Goal: Task Accomplishment & Management: Manage account settings

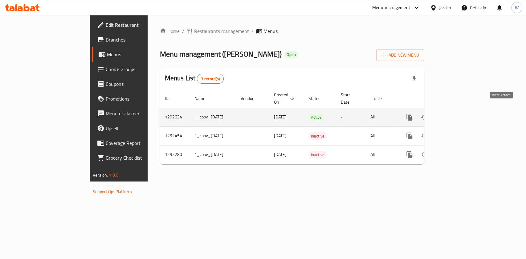
click at [457, 114] on icon "enhanced table" at bounding box center [453, 117] width 7 height 7
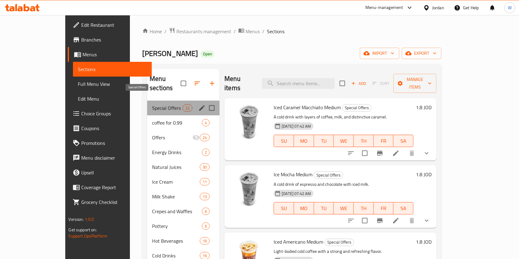
click at [152, 104] on span "Special Offers" at bounding box center [167, 107] width 30 height 7
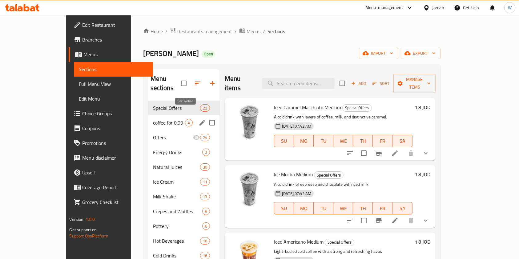
click at [199, 119] on icon "edit" at bounding box center [202, 122] width 7 height 7
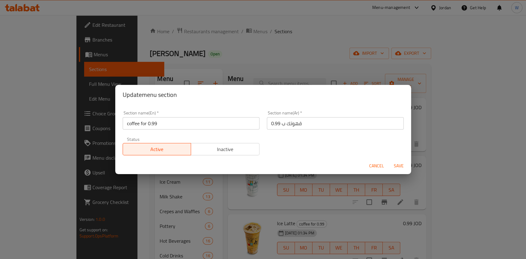
click at [211, 148] on span "Inactive" at bounding box center [224, 149] width 63 height 9
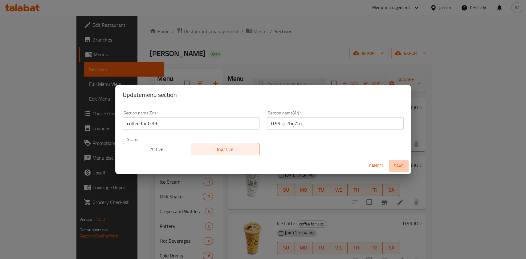
drag, startPoint x: 399, startPoint y: 162, endPoint x: 366, endPoint y: 160, distance: 32.7
click at [399, 163] on span "Save" at bounding box center [398, 166] width 15 height 8
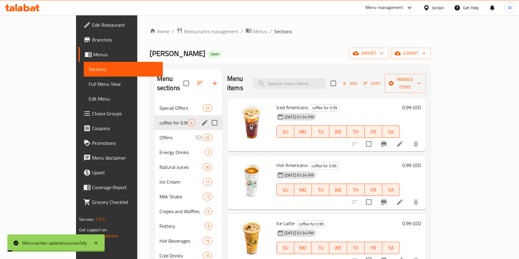
click at [155, 102] on div "Special Offers 22" at bounding box center [189, 108] width 68 height 15
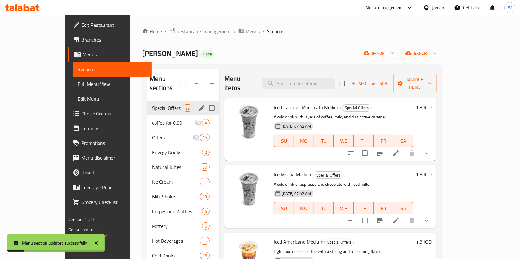
click at [199, 105] on icon "edit" at bounding box center [202, 108] width 6 height 6
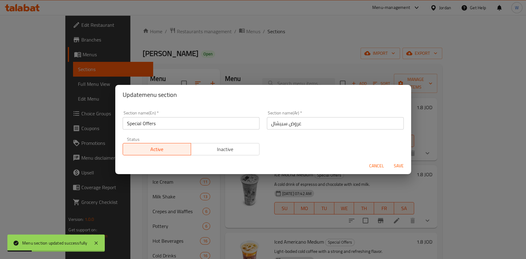
click at [199, 145] on span "Inactive" at bounding box center [224, 149] width 63 height 9
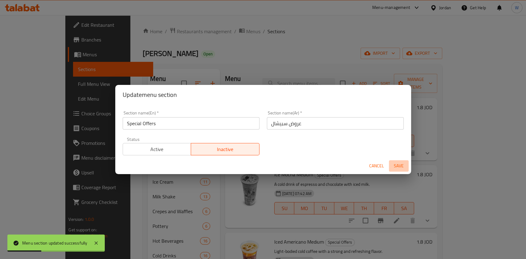
drag, startPoint x: 393, startPoint y: 161, endPoint x: 389, endPoint y: 160, distance: 4.5
click at [392, 161] on button "Save" at bounding box center [399, 165] width 20 height 11
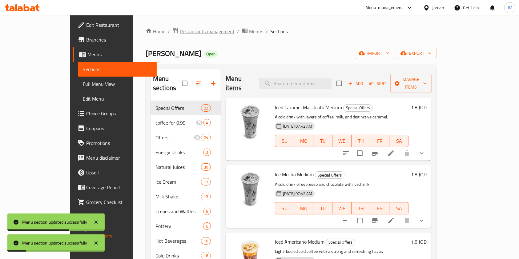
click at [180, 33] on span "Restaurants management" at bounding box center [207, 31] width 55 height 7
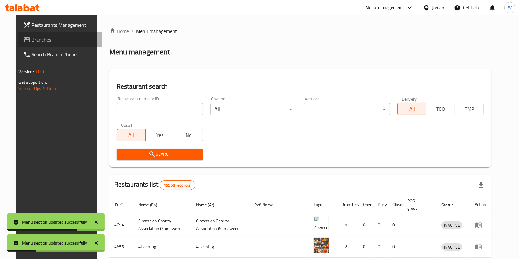
click at [64, 39] on span "Branches" at bounding box center [65, 39] width 66 height 7
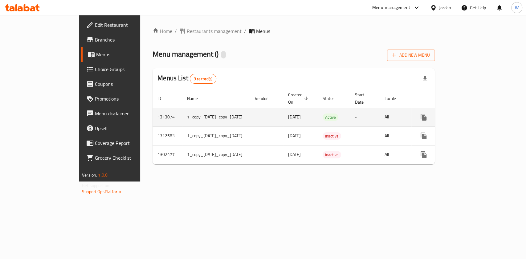
click at [475, 110] on link "enhanced table" at bounding box center [468, 117] width 15 height 15
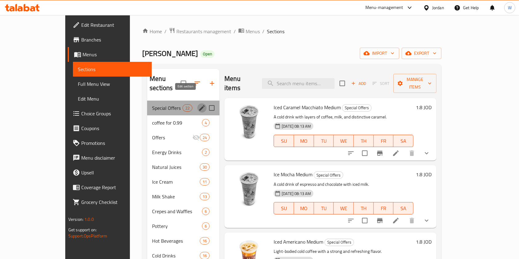
click at [199, 105] on icon "edit" at bounding box center [202, 108] width 6 height 6
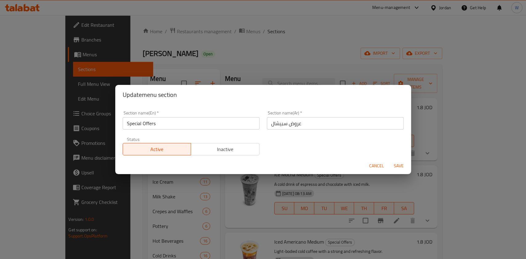
click at [217, 152] on span "Inactive" at bounding box center [224, 149] width 63 height 9
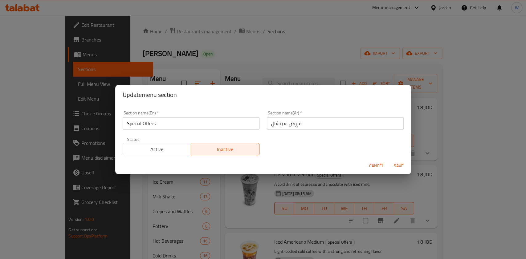
click at [404, 161] on button "Save" at bounding box center [399, 165] width 20 height 11
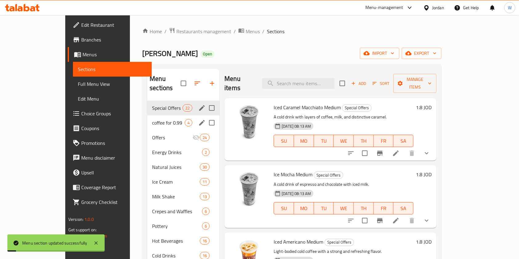
click at [197, 118] on div "Menu sections" at bounding box center [201, 122] width 9 height 9
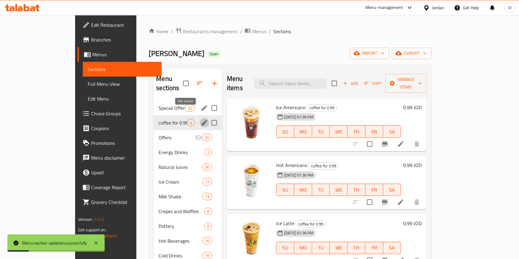
click at [201, 119] on icon "edit" at bounding box center [204, 122] width 7 height 7
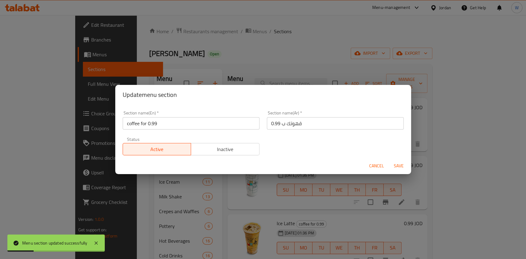
click at [223, 148] on span "Inactive" at bounding box center [224, 149] width 63 height 9
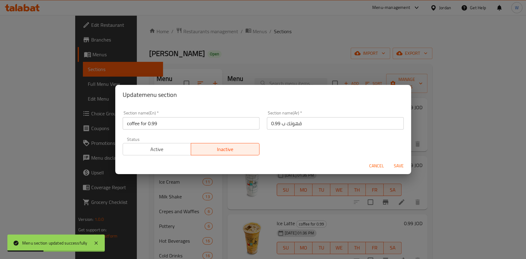
click at [405, 165] on span "Save" at bounding box center [398, 166] width 15 height 8
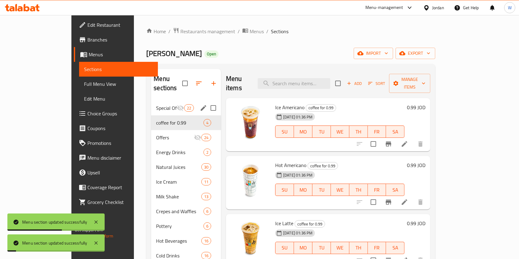
click at [87, 40] on span "Branches" at bounding box center [120, 39] width 66 height 7
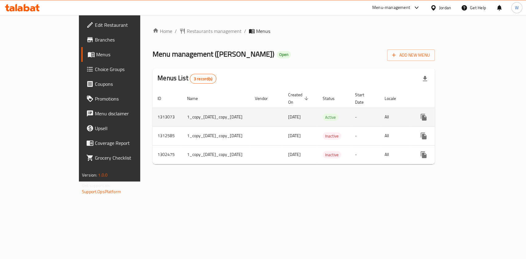
click at [472, 114] on icon "enhanced table" at bounding box center [467, 117] width 7 height 7
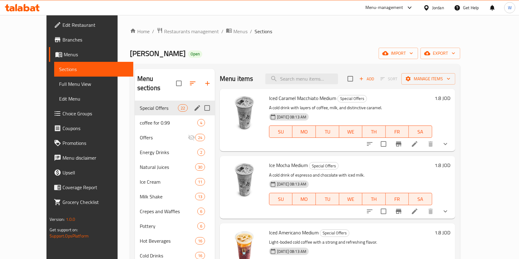
click at [193, 104] on div "Menu sections" at bounding box center [197, 108] width 9 height 9
click at [195, 105] on icon "edit" at bounding box center [198, 108] width 6 height 6
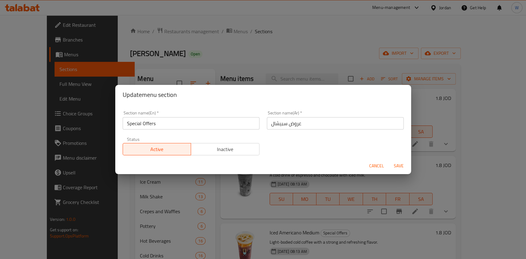
click at [195, 147] on span "Inactive" at bounding box center [224, 149] width 63 height 9
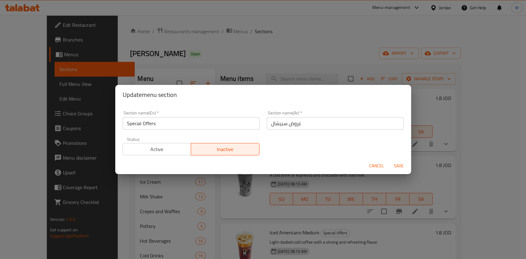
click at [399, 161] on button "Save" at bounding box center [399, 165] width 20 height 11
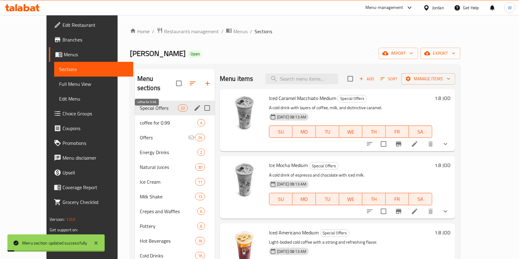
click at [185, 119] on span "coffee for 0.99" at bounding box center [169, 122] width 58 height 7
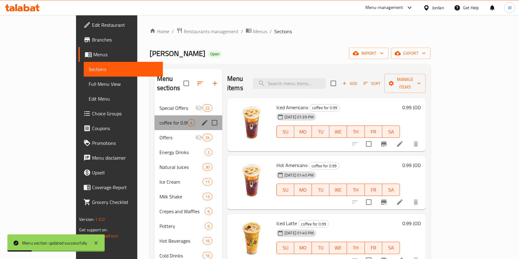
click at [200, 118] on div "Menu sections" at bounding box center [204, 122] width 9 height 9
click at [202, 120] on icon "edit" at bounding box center [205, 123] width 6 height 6
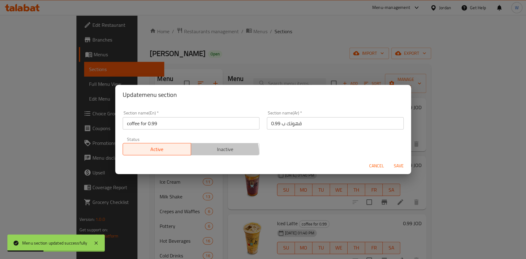
drag, startPoint x: 212, startPoint y: 154, endPoint x: 264, endPoint y: 158, distance: 52.8
click at [211, 152] on button "Inactive" at bounding box center [225, 149] width 69 height 12
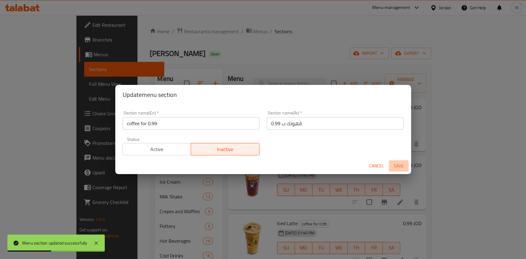
click at [392, 163] on span "Save" at bounding box center [398, 166] width 15 height 8
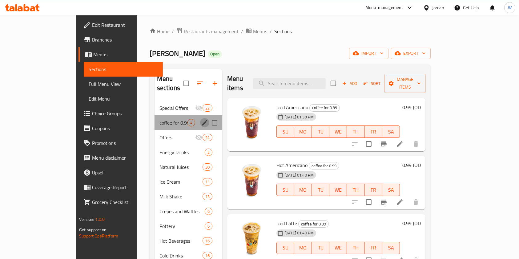
click at [202, 120] on icon "edit" at bounding box center [205, 123] width 6 height 6
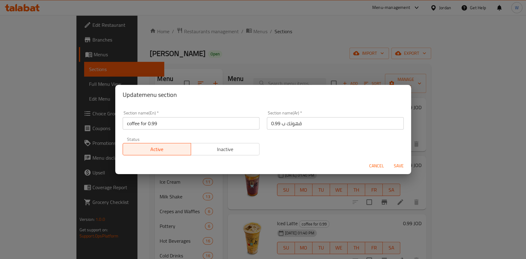
click at [224, 146] on span "Inactive" at bounding box center [224, 149] width 63 height 9
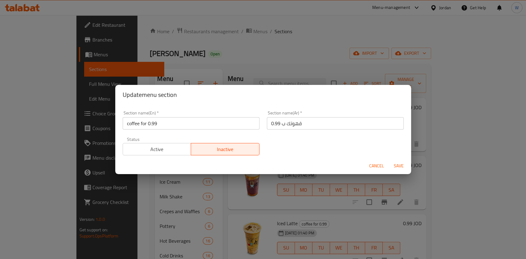
click at [400, 159] on div "Cancel Save" at bounding box center [263, 166] width 296 height 16
click at [399, 164] on span "Save" at bounding box center [398, 166] width 15 height 8
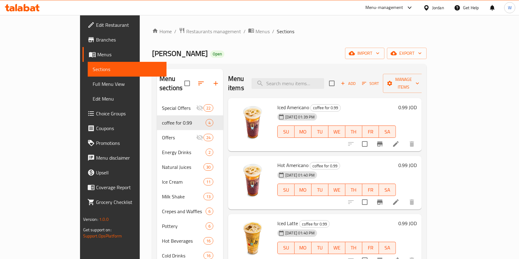
click at [179, 24] on div "Home / Restaurants management / Menus / Sections Abu Saleh Open import export M…" at bounding box center [289, 180] width 299 height 331
click at [186, 28] on span "Restaurants management" at bounding box center [213, 31] width 55 height 7
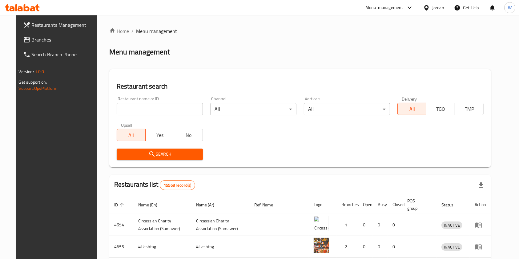
click at [71, 36] on span "Branches" at bounding box center [65, 39] width 66 height 7
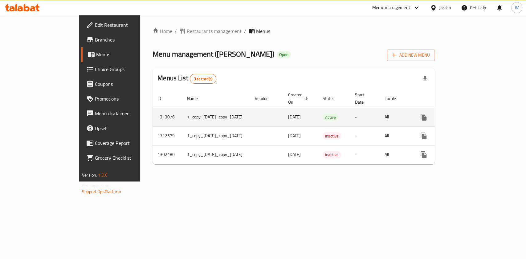
click at [471, 115] on icon "enhanced table" at bounding box center [468, 118] width 6 height 6
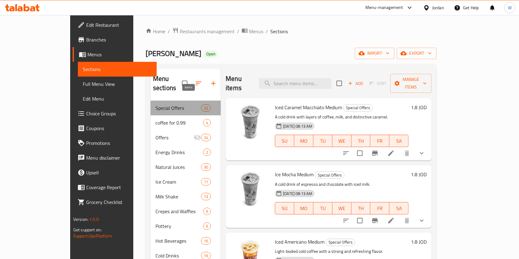
click at [201, 105] on span "22" at bounding box center [205, 108] width 9 height 6
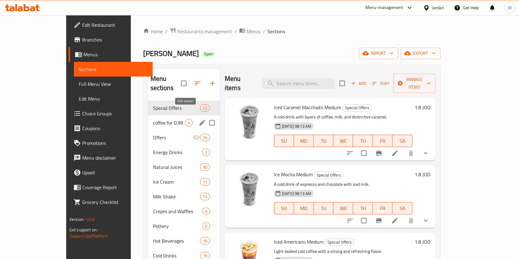
click at [200, 120] on icon "edit" at bounding box center [203, 123] width 6 height 6
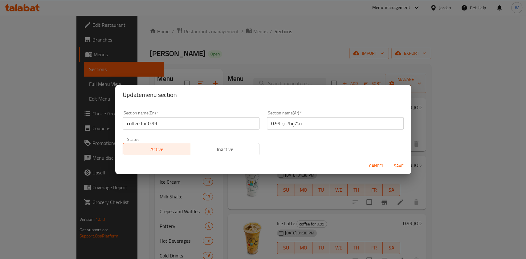
click at [201, 146] on span "Inactive" at bounding box center [224, 149] width 63 height 9
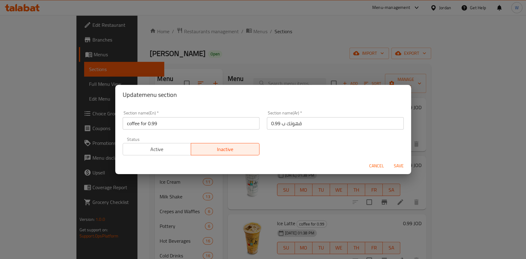
click at [390, 165] on button "Save" at bounding box center [399, 165] width 20 height 11
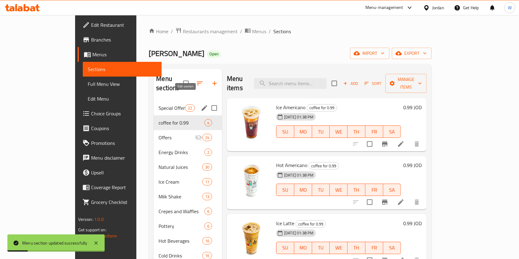
click at [201, 104] on icon "edit" at bounding box center [204, 107] width 7 height 7
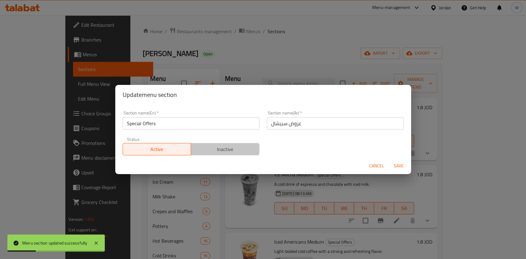
drag, startPoint x: 223, startPoint y: 148, endPoint x: 338, endPoint y: 166, distance: 116.6
click at [223, 148] on span "Inactive" at bounding box center [224, 149] width 63 height 9
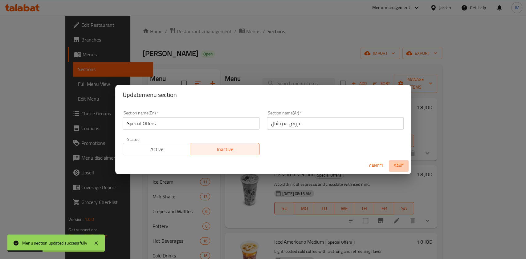
click at [403, 165] on span "Save" at bounding box center [398, 166] width 15 height 8
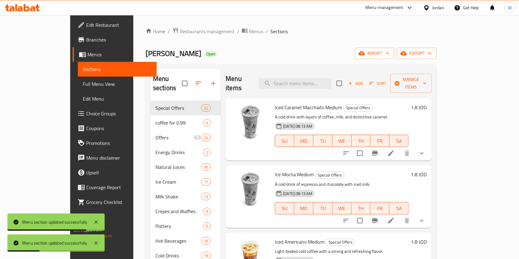
click at [150, 38] on div "Home / Restaurants management / Menus / Sections Abu Saleh Open import export M…" at bounding box center [291, 180] width 291 height 306
click at [180, 28] on span "Restaurants management" at bounding box center [207, 31] width 55 height 7
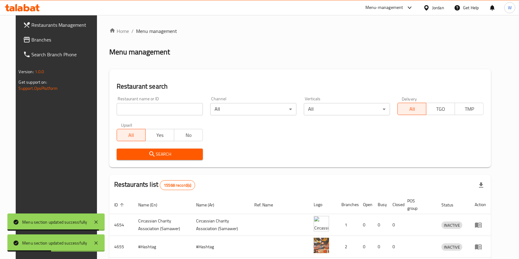
click at [23, 41] on icon at bounding box center [26, 39] width 7 height 7
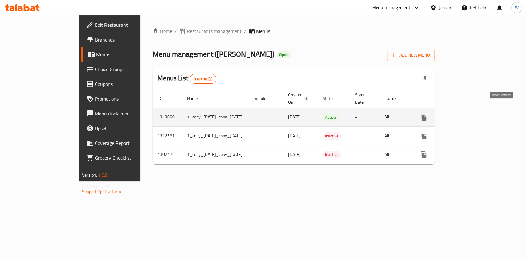
click at [471, 115] on icon "enhanced table" at bounding box center [468, 118] width 6 height 6
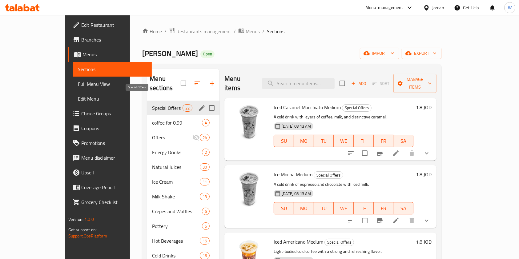
click at [153, 104] on span "Special Offers" at bounding box center [167, 107] width 30 height 7
click at [198, 104] on icon "edit" at bounding box center [201, 107] width 7 height 7
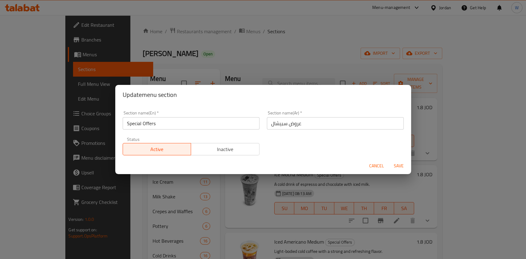
click at [227, 149] on span "Inactive" at bounding box center [224, 149] width 63 height 9
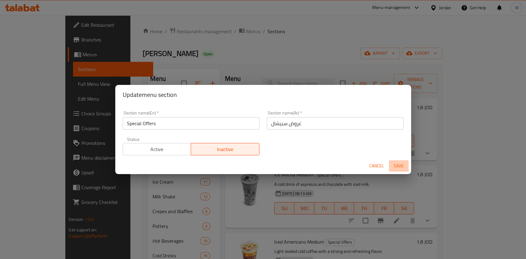
click at [399, 166] on span "Save" at bounding box center [398, 166] width 15 height 8
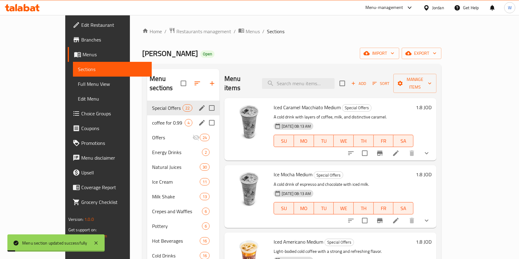
drag, startPoint x: 180, startPoint y: 115, endPoint x: 187, endPoint y: 113, distance: 7.6
click at [181, 116] on div "coffee for 0.99 4" at bounding box center [183, 123] width 72 height 15
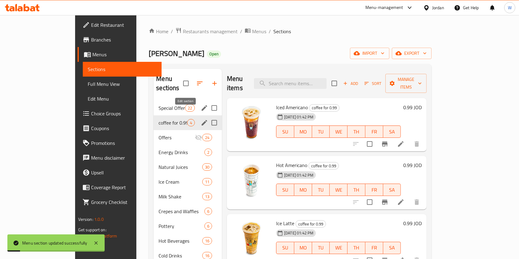
click at [201, 119] on icon "edit" at bounding box center [204, 122] width 7 height 7
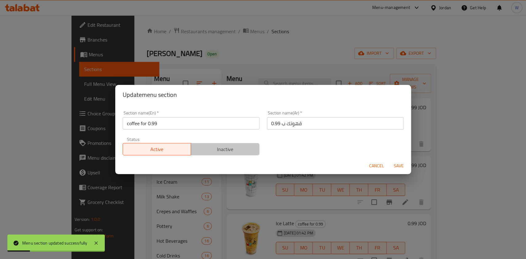
click at [240, 147] on span "Inactive" at bounding box center [224, 149] width 63 height 9
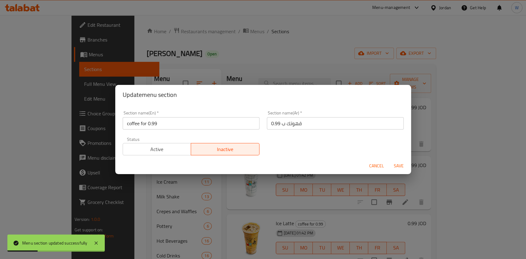
drag, startPoint x: 400, startPoint y: 159, endPoint x: 399, endPoint y: 164, distance: 5.4
click at [400, 159] on div "Cancel Save" at bounding box center [263, 166] width 296 height 16
click at [398, 165] on span "Save" at bounding box center [398, 166] width 15 height 8
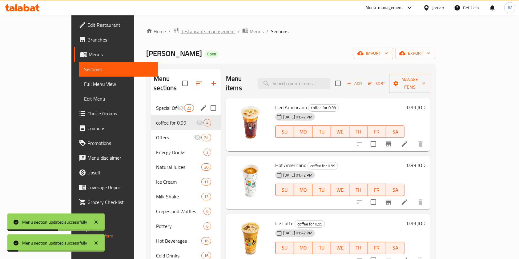
click at [181, 32] on span "Restaurants management" at bounding box center [208, 31] width 55 height 7
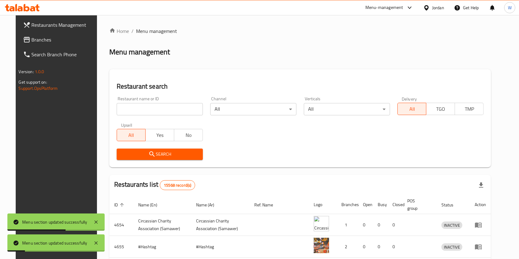
click at [142, 104] on input "search" at bounding box center [160, 109] width 86 height 12
paste input "765592"
type input "765592"
click at [55, 37] on span "Branches" at bounding box center [65, 39] width 66 height 7
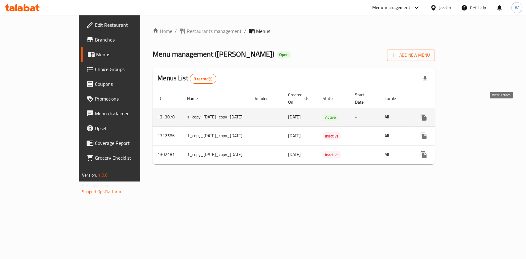
click at [475, 110] on link "enhanced table" at bounding box center [468, 117] width 15 height 15
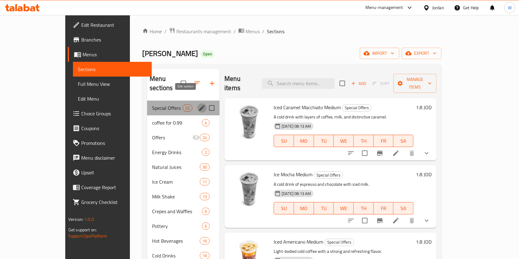
click at [198, 104] on icon "edit" at bounding box center [201, 107] width 7 height 7
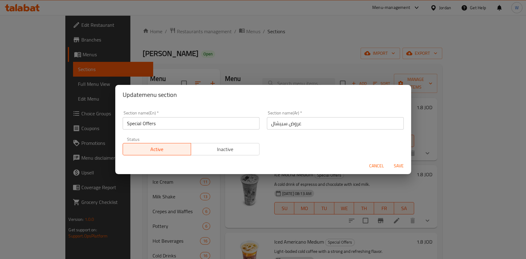
click at [224, 150] on span "Inactive" at bounding box center [224, 149] width 63 height 9
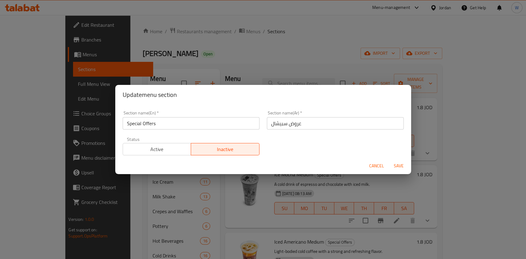
click at [390, 171] on button "Save" at bounding box center [399, 165] width 20 height 11
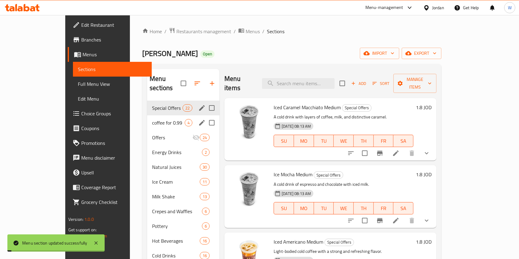
click at [160, 119] on span "coffee for 0.99" at bounding box center [168, 122] width 33 height 7
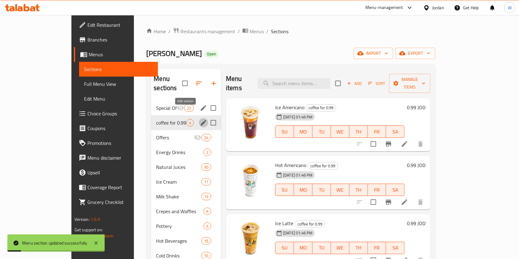
click at [200, 119] on icon "edit" at bounding box center [203, 122] width 7 height 7
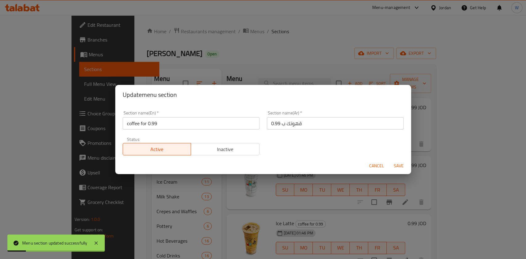
click at [213, 149] on span "Inactive" at bounding box center [224, 149] width 63 height 9
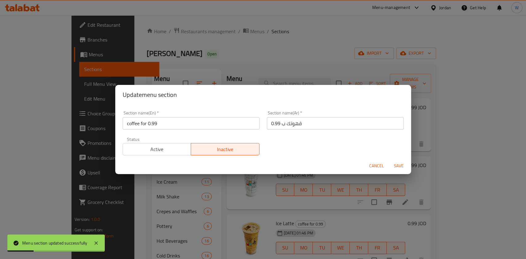
click at [395, 168] on span "Save" at bounding box center [398, 166] width 15 height 8
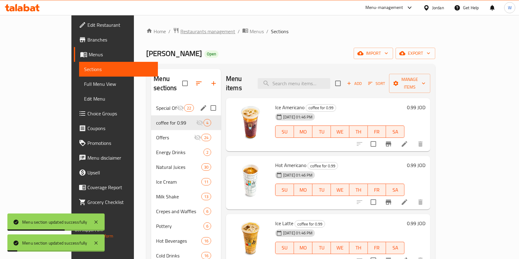
click at [181, 33] on span "Restaurants management" at bounding box center [208, 31] width 55 height 7
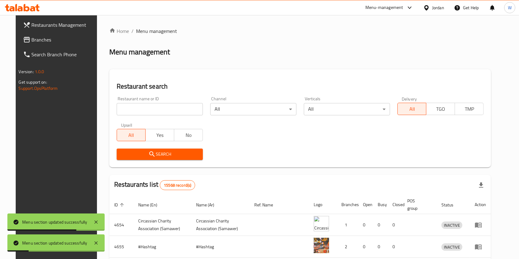
click at [71, 39] on span "Branches" at bounding box center [65, 39] width 66 height 7
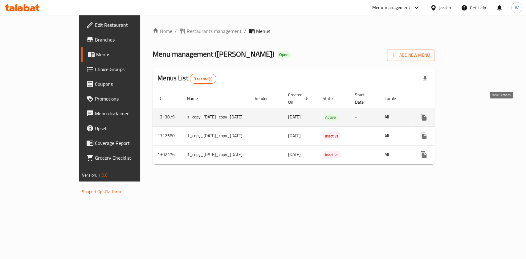
click at [471, 115] on icon "enhanced table" at bounding box center [468, 118] width 6 height 6
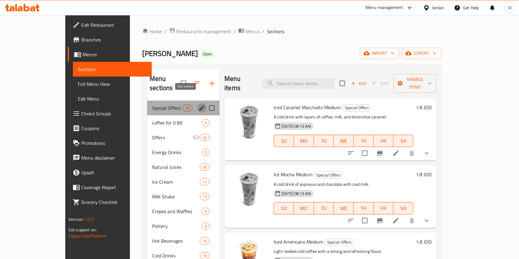
click at [198, 104] on icon "edit" at bounding box center [201, 107] width 7 height 7
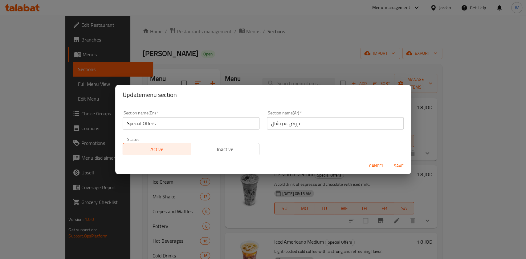
click at [199, 139] on div "Active Inactive" at bounding box center [191, 146] width 137 height 18
click at [202, 142] on div "Active Inactive" at bounding box center [191, 146] width 137 height 18
click at [204, 143] on button "Inactive" at bounding box center [225, 149] width 69 height 12
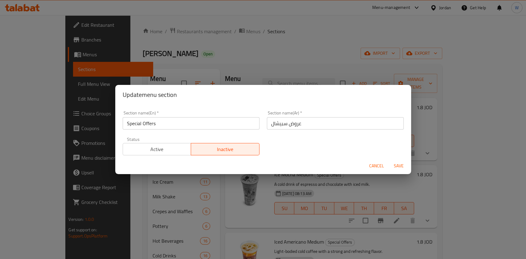
click at [401, 162] on span "Save" at bounding box center [398, 166] width 15 height 8
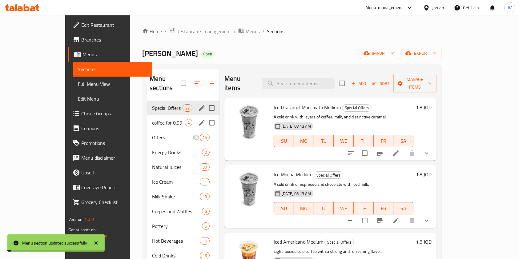
click at [198, 119] on icon "edit" at bounding box center [201, 122] width 7 height 7
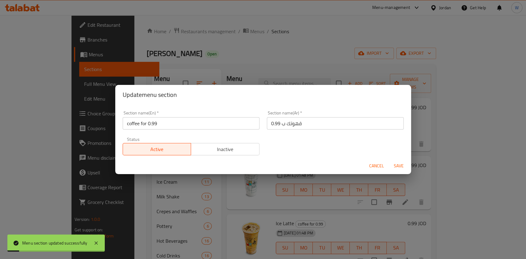
click at [235, 147] on span "Inactive" at bounding box center [224, 149] width 63 height 9
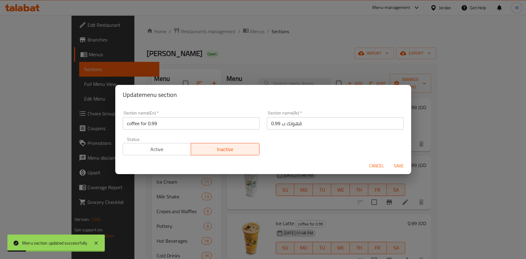
click at [403, 163] on span "Save" at bounding box center [398, 166] width 15 height 8
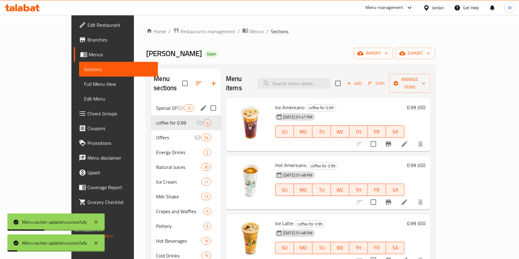
click at [161, 37] on div "Home / Restaurants management / Menus / Sections Abu Saleh Open import export M…" at bounding box center [290, 180] width 289 height 306
click at [181, 35] on span "Restaurants management" at bounding box center [208, 31] width 55 height 7
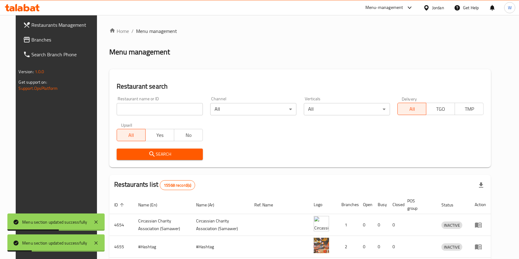
click at [62, 40] on span "Branches" at bounding box center [65, 39] width 66 height 7
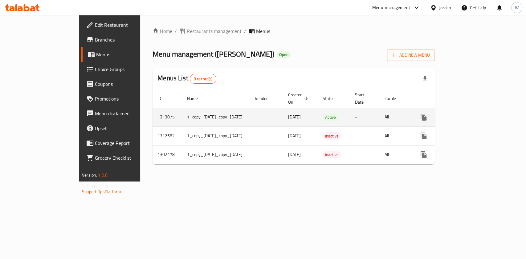
click at [471, 115] on icon "enhanced table" at bounding box center [468, 118] width 6 height 6
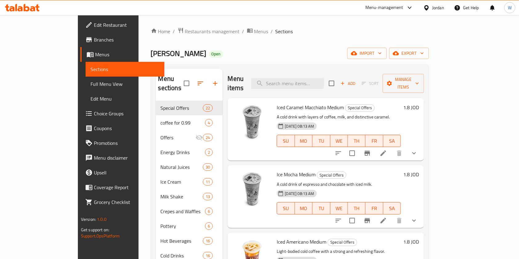
click at [91, 99] on span "Edit Menu" at bounding box center [125, 98] width 69 height 7
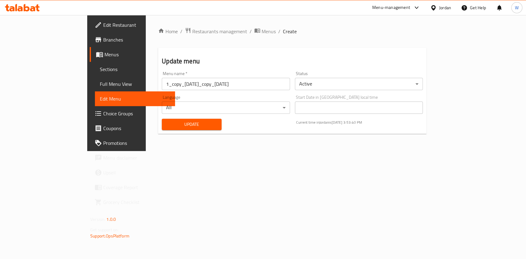
click at [100, 84] on span "Full Menu View" at bounding box center [135, 83] width 70 height 7
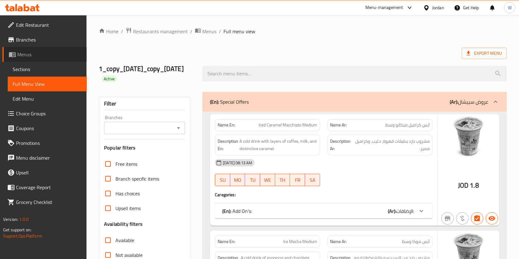
click at [39, 58] on span "Menus" at bounding box center [49, 54] width 65 height 7
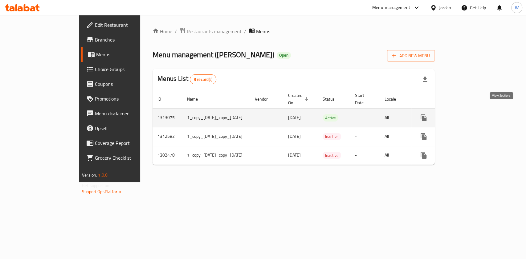
click at [475, 112] on link "enhanced table" at bounding box center [468, 118] width 15 height 15
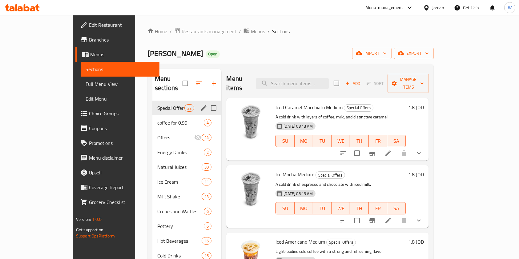
click at [179, 101] on div "Special Offers 22" at bounding box center [186, 108] width 69 height 15
click at [181, 101] on div "Special Offers 22" at bounding box center [186, 108] width 69 height 15
click at [200, 104] on icon "edit" at bounding box center [203, 107] width 7 height 7
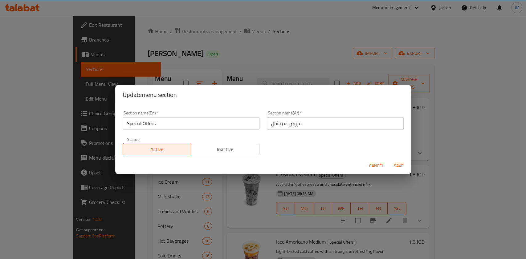
drag, startPoint x: 205, startPoint y: 164, endPoint x: 206, endPoint y: 152, distance: 12.0
click at [204, 164] on div "Cancel Save" at bounding box center [263, 166] width 296 height 16
click at [207, 151] on span "Inactive" at bounding box center [224, 149] width 63 height 9
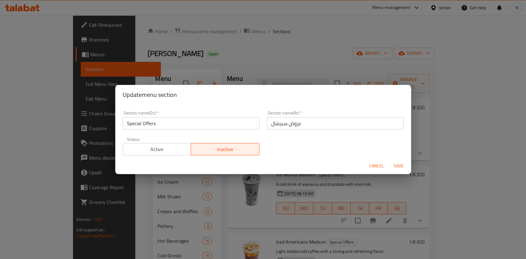
click at [402, 168] on span "Save" at bounding box center [398, 166] width 15 height 8
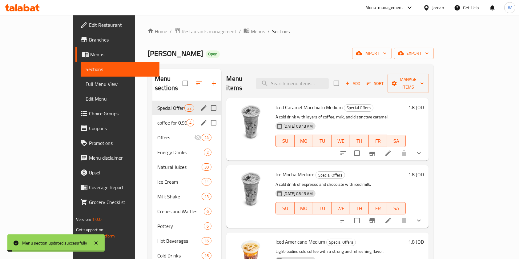
click at [200, 119] on icon "edit" at bounding box center [203, 122] width 7 height 7
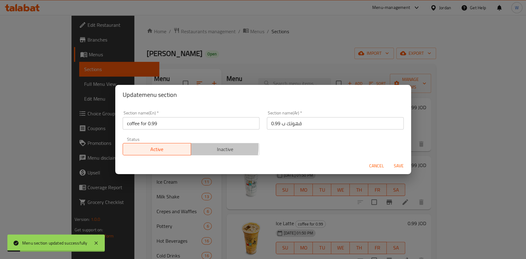
click at [204, 147] on span "Inactive" at bounding box center [224, 149] width 63 height 9
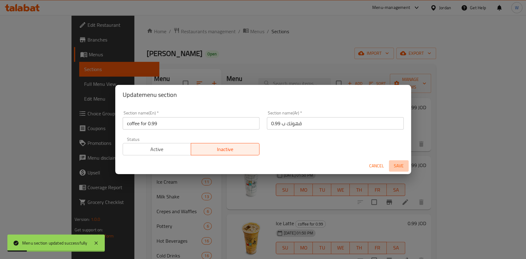
click at [393, 163] on span "Save" at bounding box center [398, 166] width 15 height 8
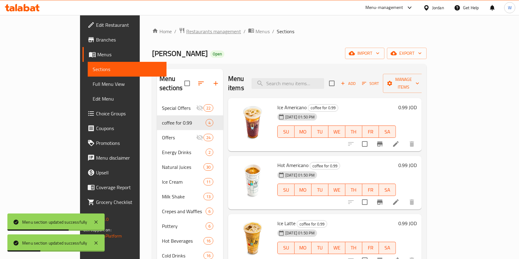
click at [186, 30] on span "Restaurants management" at bounding box center [213, 31] width 55 height 7
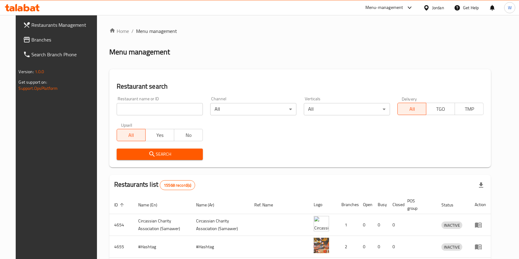
click at [23, 38] on span at bounding box center [27, 39] width 9 height 7
